Goal: Task Accomplishment & Management: Manage account settings

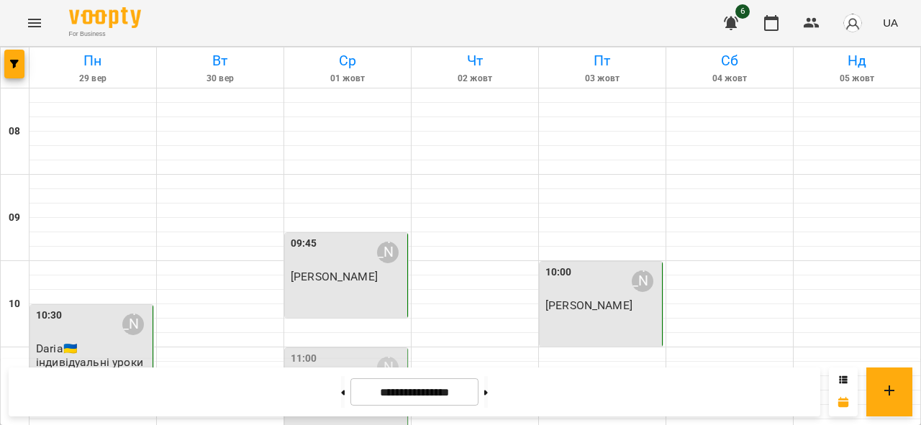
scroll to position [975, 0]
click at [488, 392] on button at bounding box center [486, 392] width 4 height 32
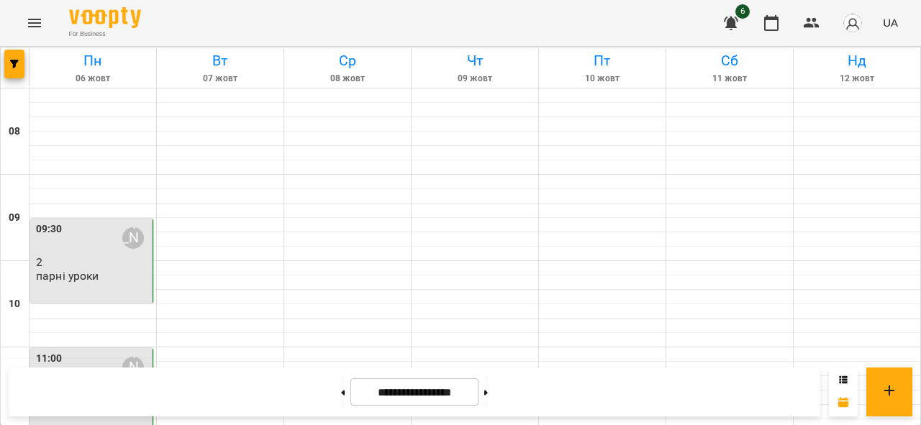
scroll to position [0, 0]
click at [488, 397] on button at bounding box center [486, 392] width 4 height 32
type input "**********"
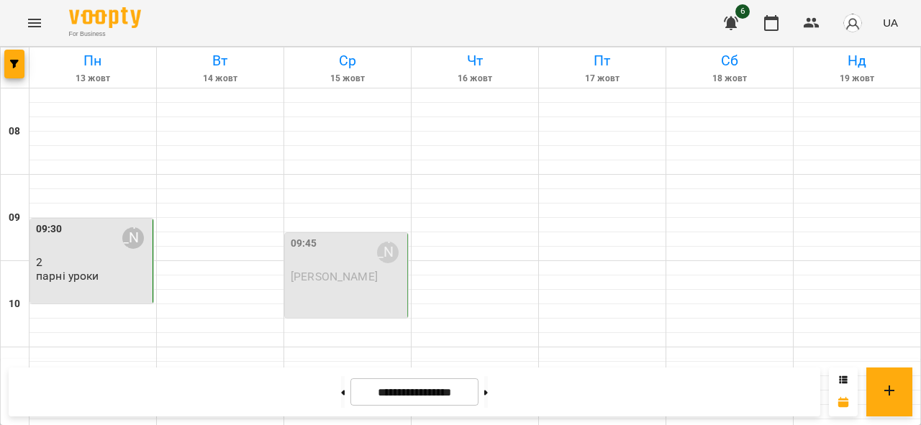
click at [330, 248] on div "09:45 [PERSON_NAME]" at bounding box center [348, 252] width 114 height 33
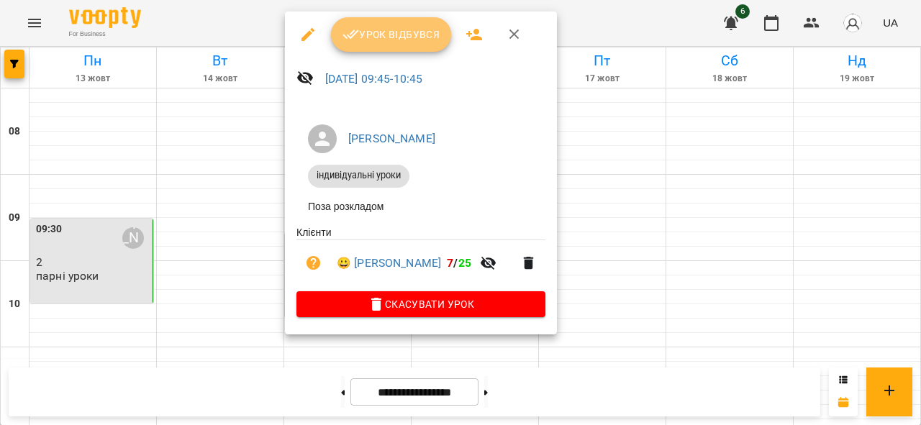
click at [375, 38] on span "Урок відбувся" at bounding box center [391, 34] width 98 height 17
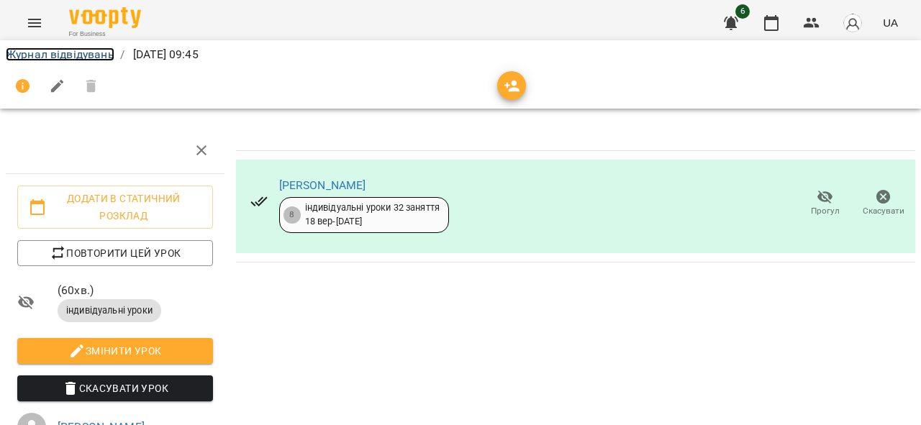
click at [73, 52] on link "Журнал відвідувань" at bounding box center [60, 54] width 109 height 14
